Goal: Book appointment/travel/reservation

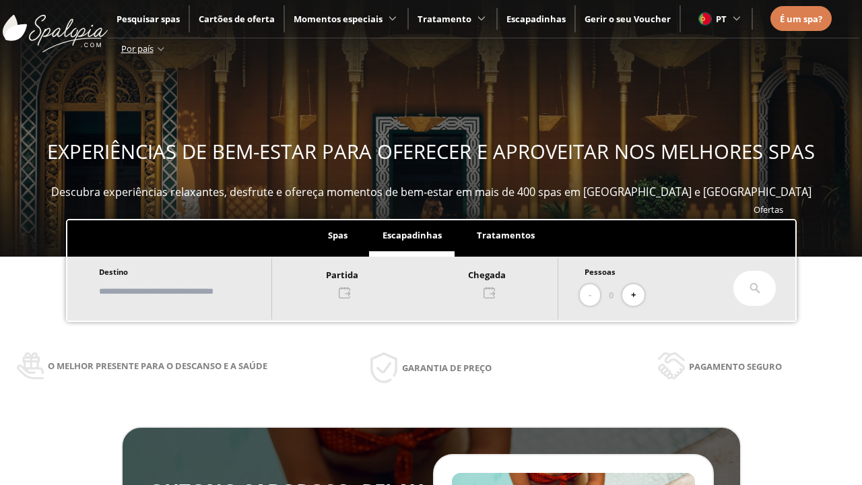
click at [190, 291] on input "text" at bounding box center [179, 291] width 168 height 24
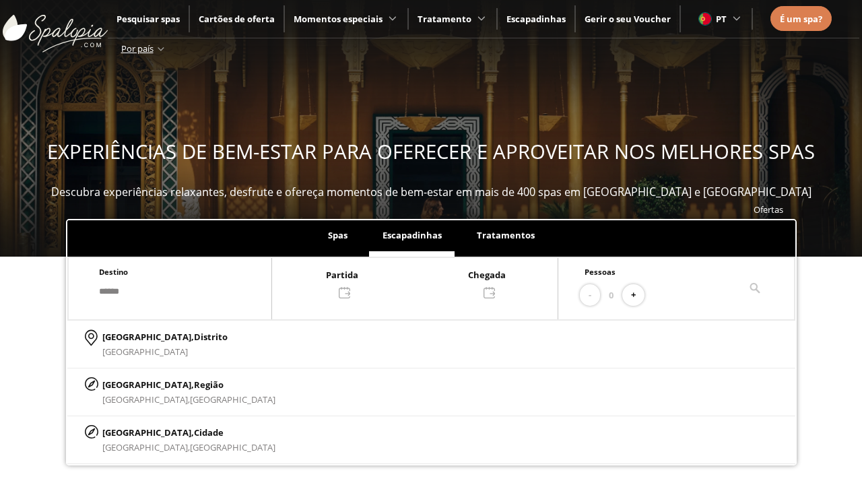
type input "******"
click at [135, 432] on p "[GEOGRAPHIC_DATA], Cidade" at bounding box center [188, 432] width 173 height 15
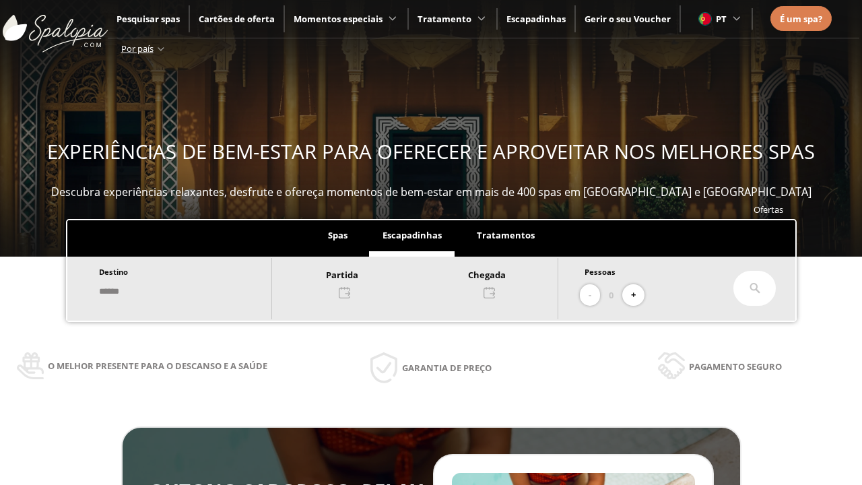
click at [428, 282] on div at bounding box center [415, 283] width 286 height 32
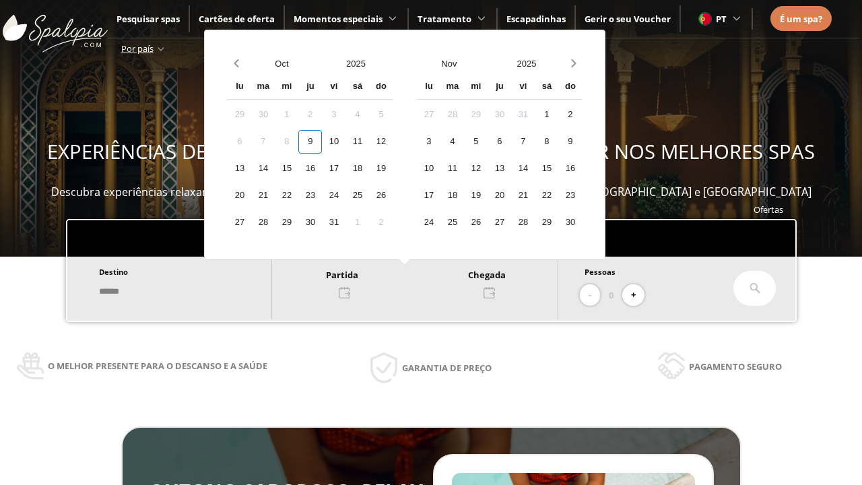
click at [369, 141] on div "11" at bounding box center [357, 142] width 24 height 24
click at [393, 141] on div "12" at bounding box center [381, 142] width 24 height 24
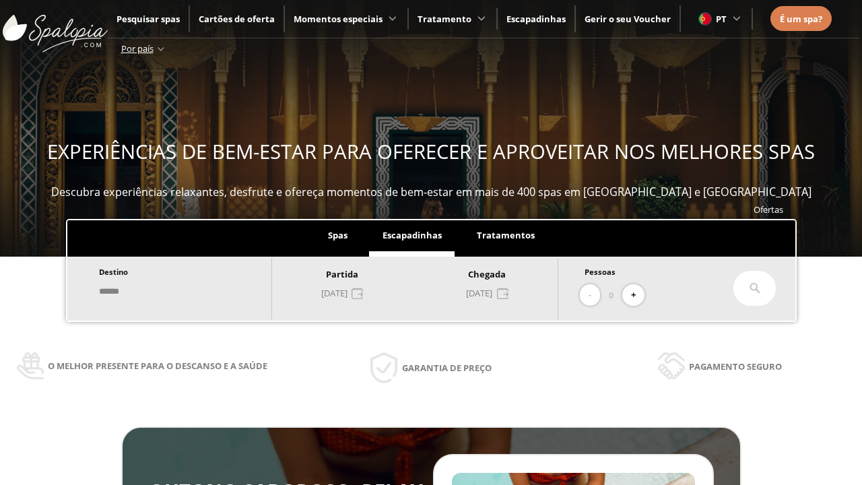
click at [638, 295] on button "+" at bounding box center [633, 295] width 22 height 22
click at [755, 288] on icon at bounding box center [755, 288] width 11 height 11
